Goal: Information Seeking & Learning: Learn about a topic

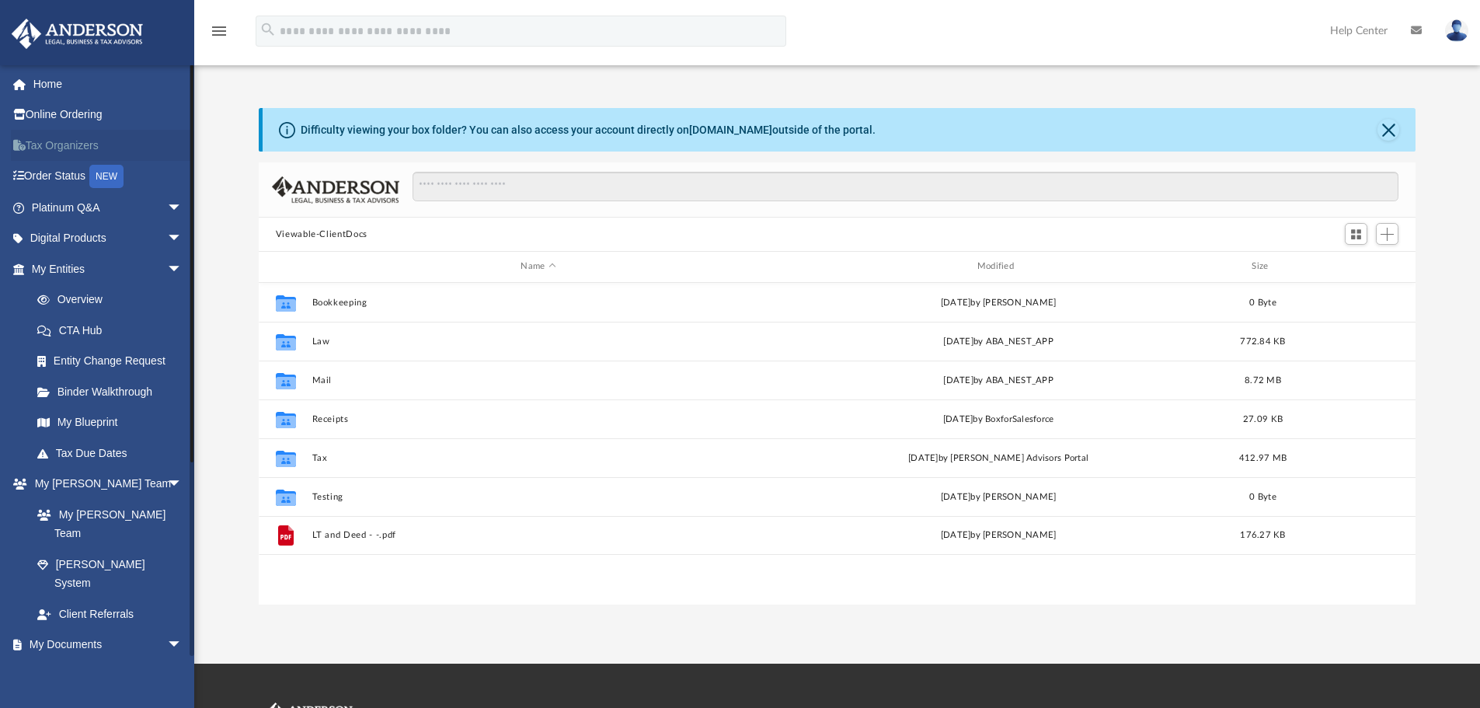
scroll to position [342, 1145]
click at [82, 88] on link "Home" at bounding box center [108, 83] width 195 height 31
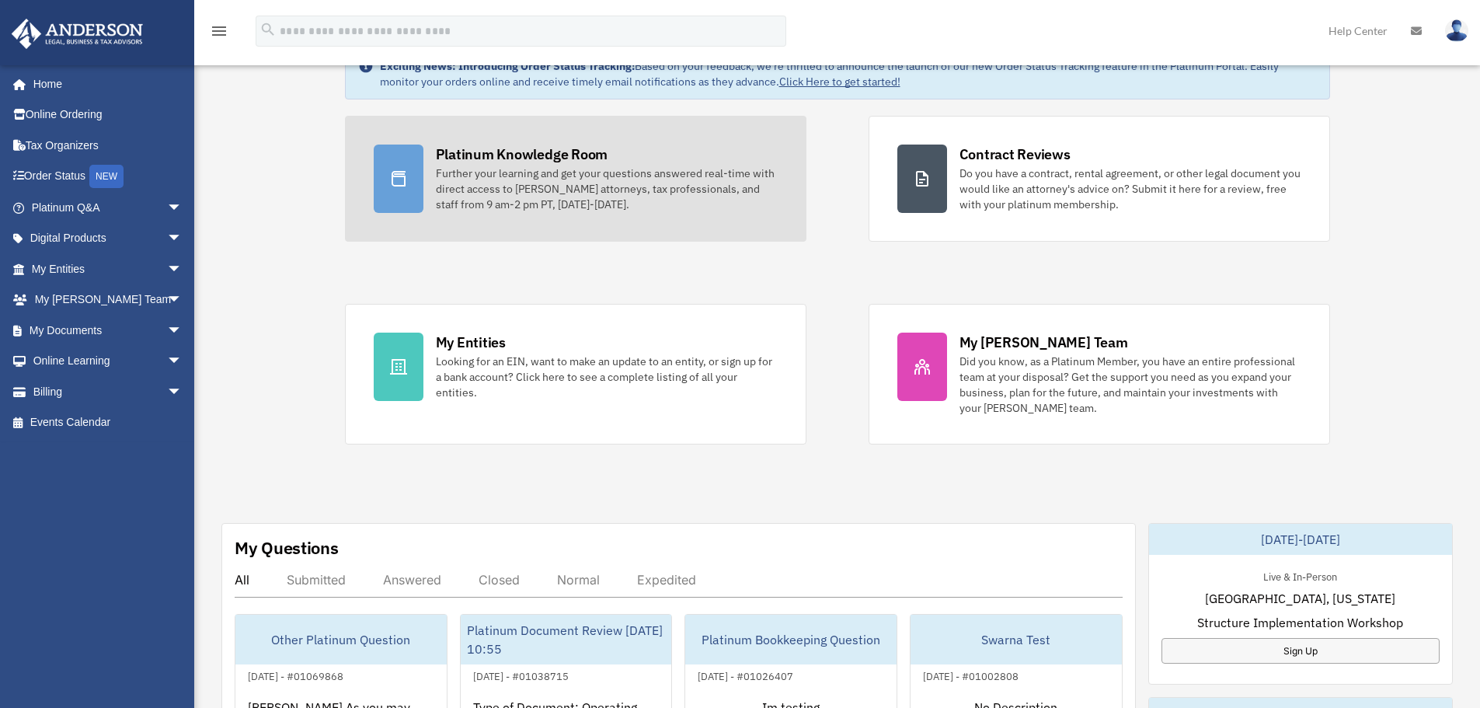
scroll to position [155, 0]
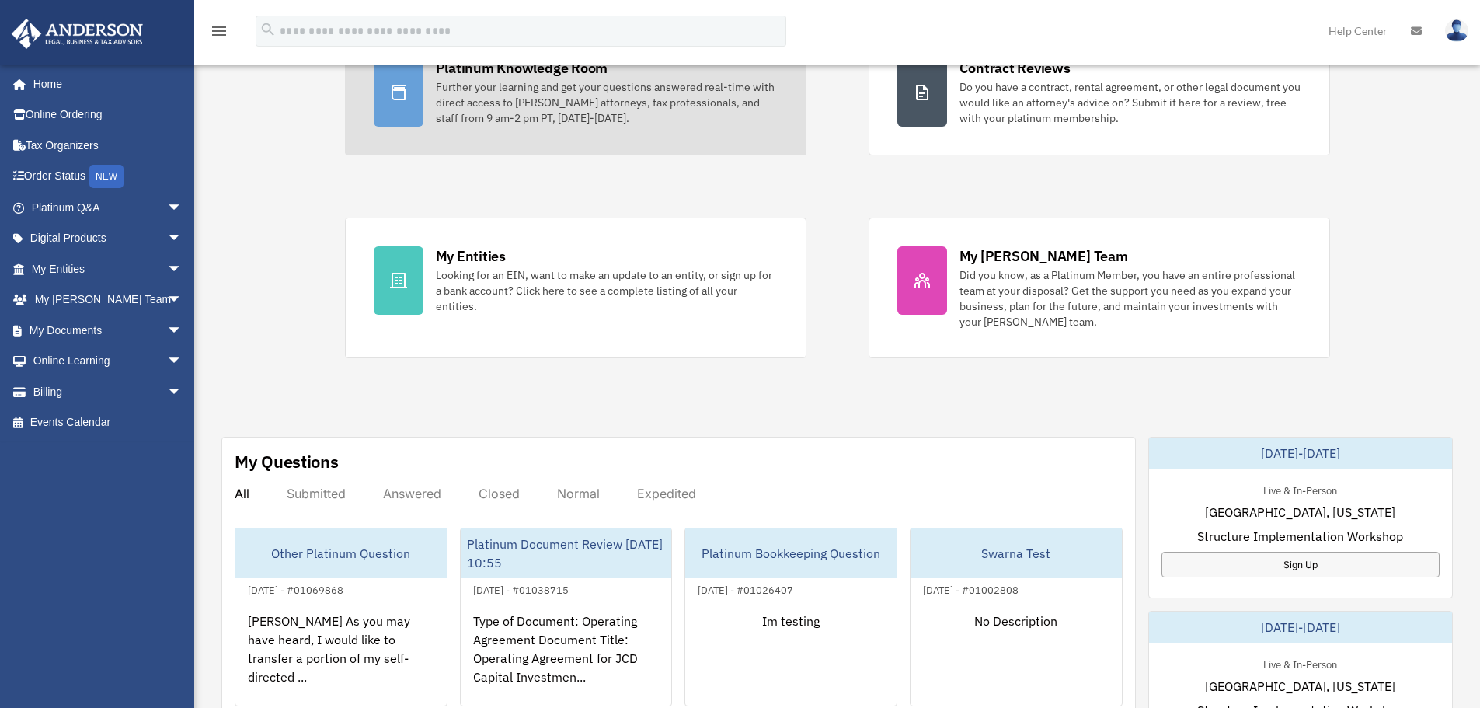
click at [579, 131] on link "Platinum Knowledge Room Further your learning and get your questions answered r…" at bounding box center [575, 93] width 461 height 126
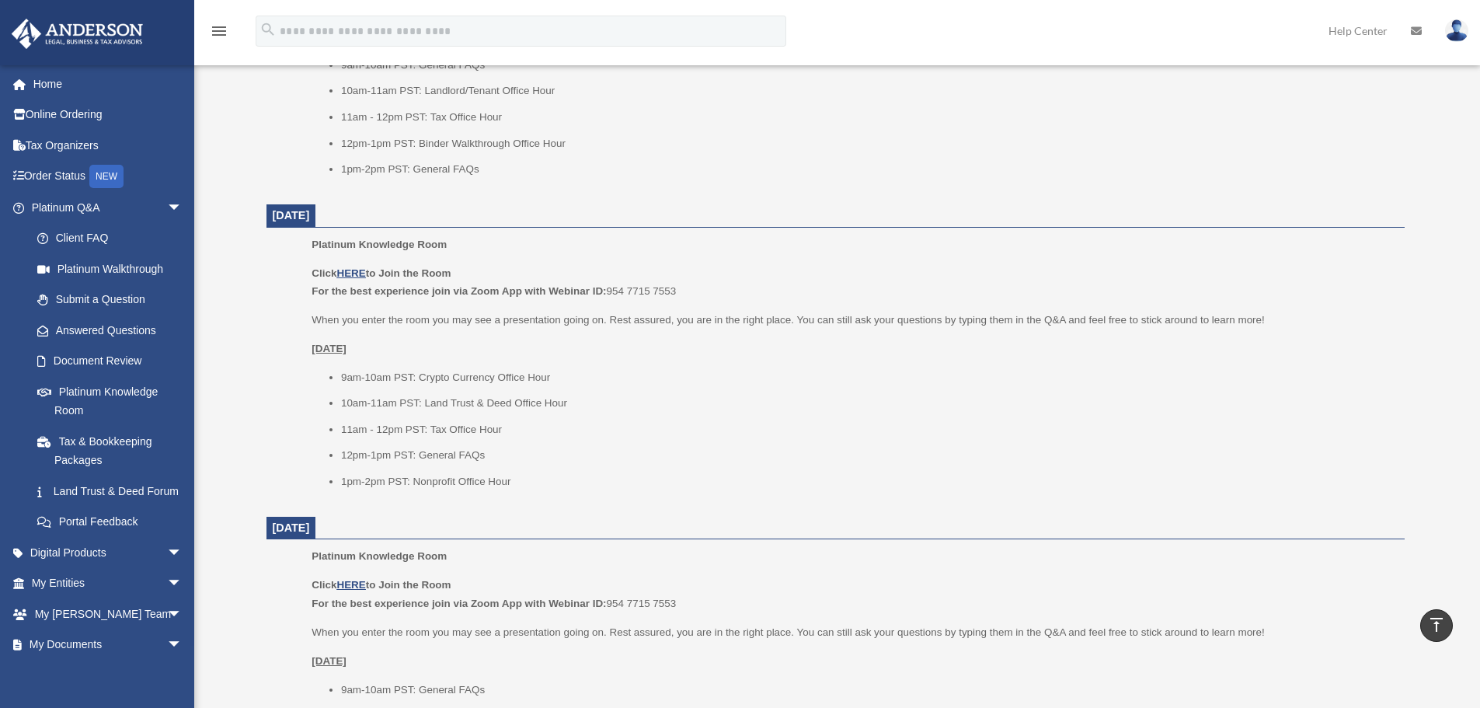
scroll to position [1398, 0]
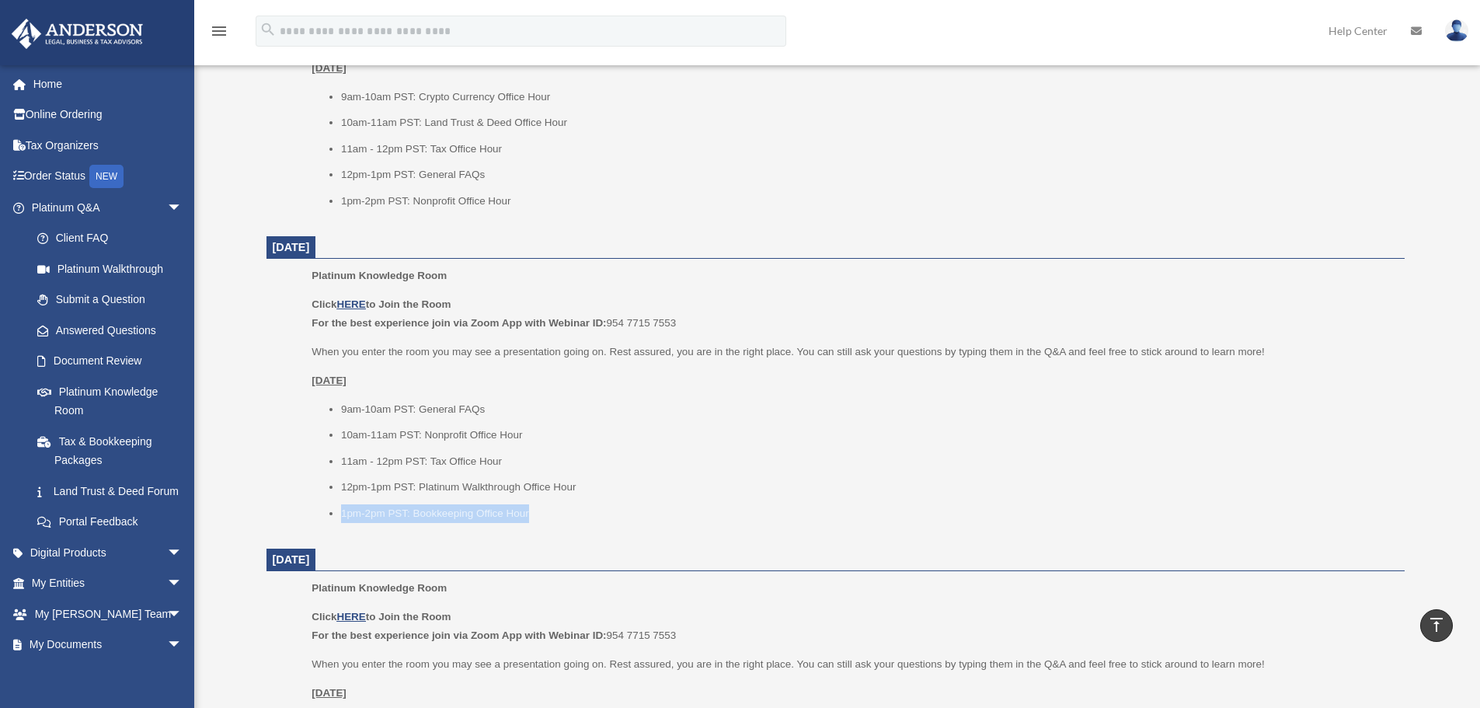
drag, startPoint x: 343, startPoint y: 511, endPoint x: 586, endPoint y: 529, distance: 243.8
click at [586, 529] on div "Platinum Knowledge Room Click HERE to Join the Room For the best experience joi…" at bounding box center [852, 399] width 1081 height 266
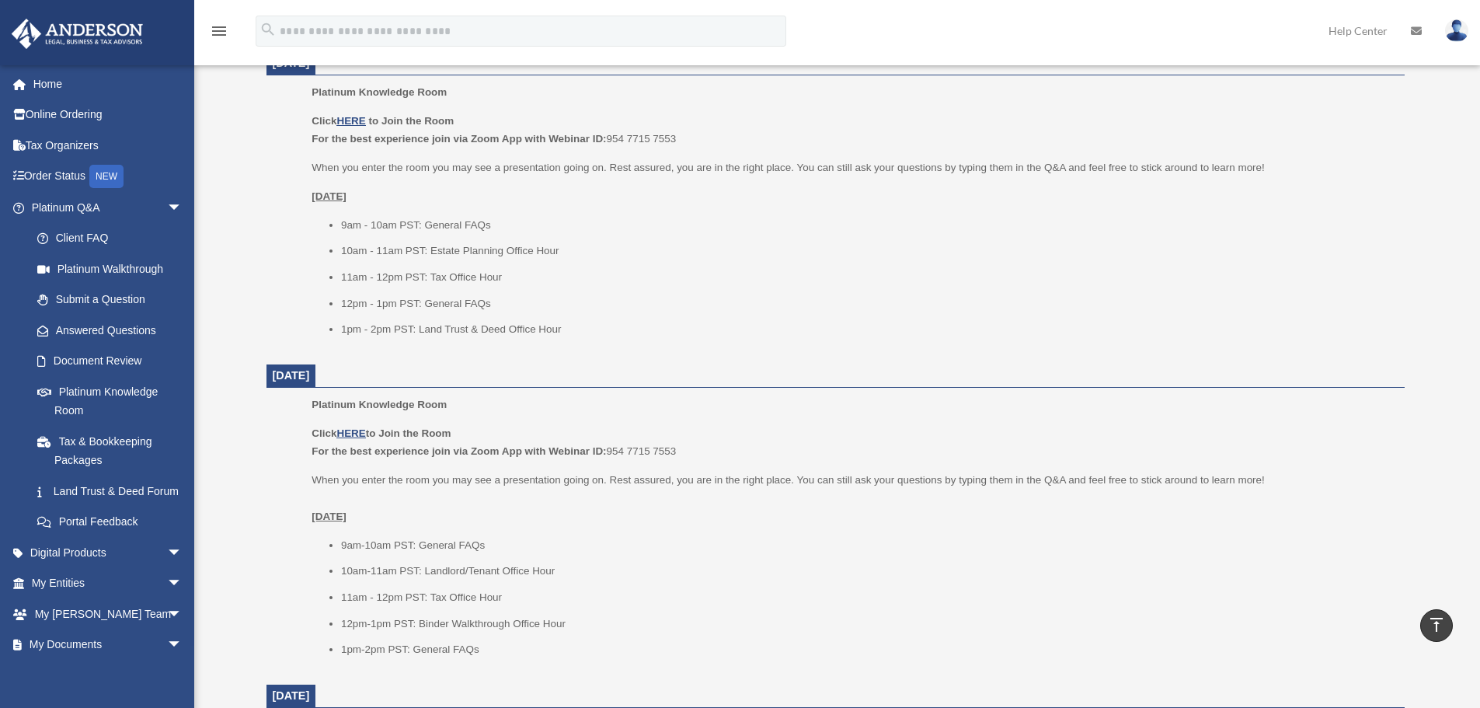
scroll to position [544, 0]
